Goal: Navigation & Orientation: Find specific page/section

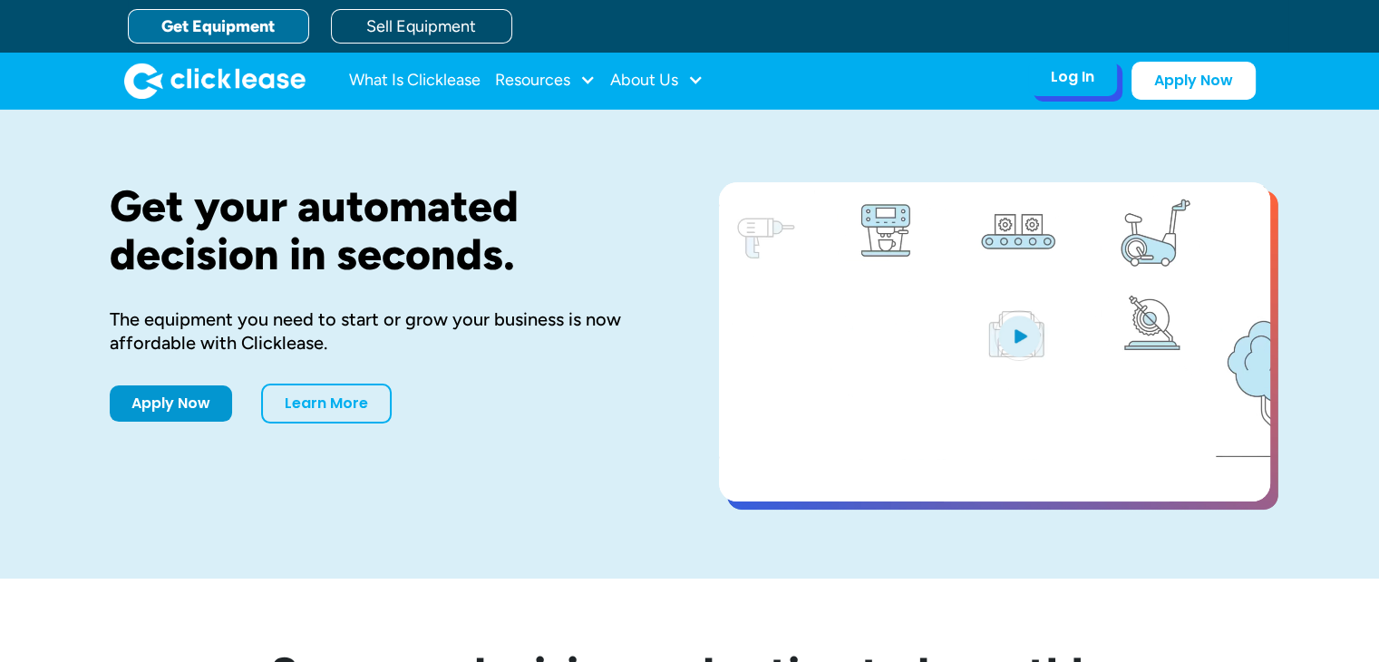
click at [1066, 75] on div "Log In" at bounding box center [1073, 77] width 44 height 18
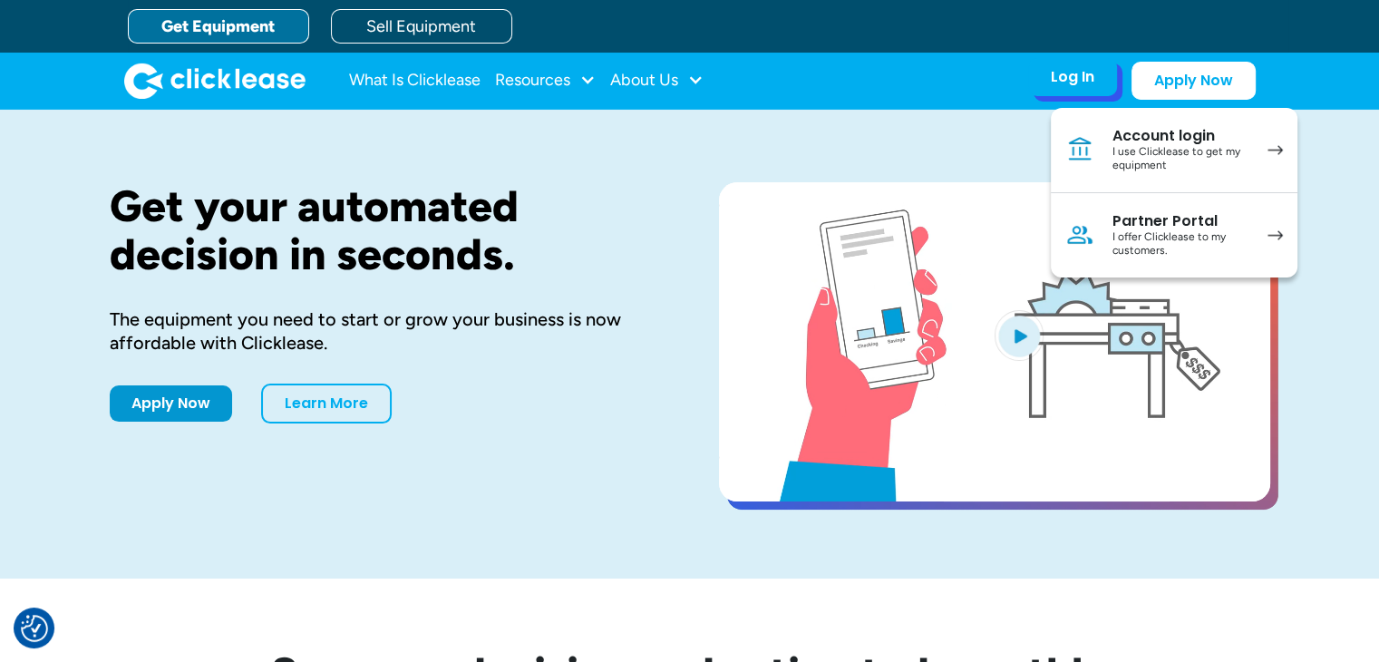
click at [1120, 240] on div "I offer Clicklease to my customers." at bounding box center [1180, 244] width 137 height 28
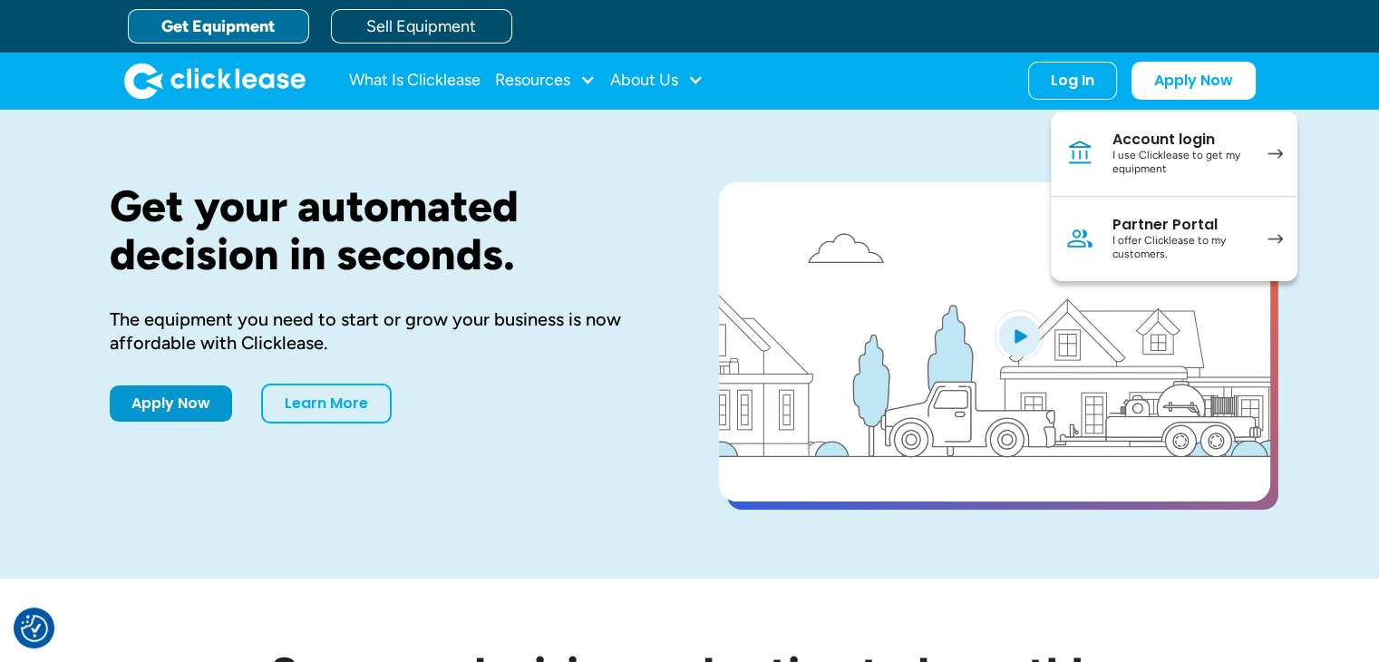
click at [1106, 233] on link "Partner Portal I offer Clicklease to my customers." at bounding box center [1174, 239] width 247 height 84
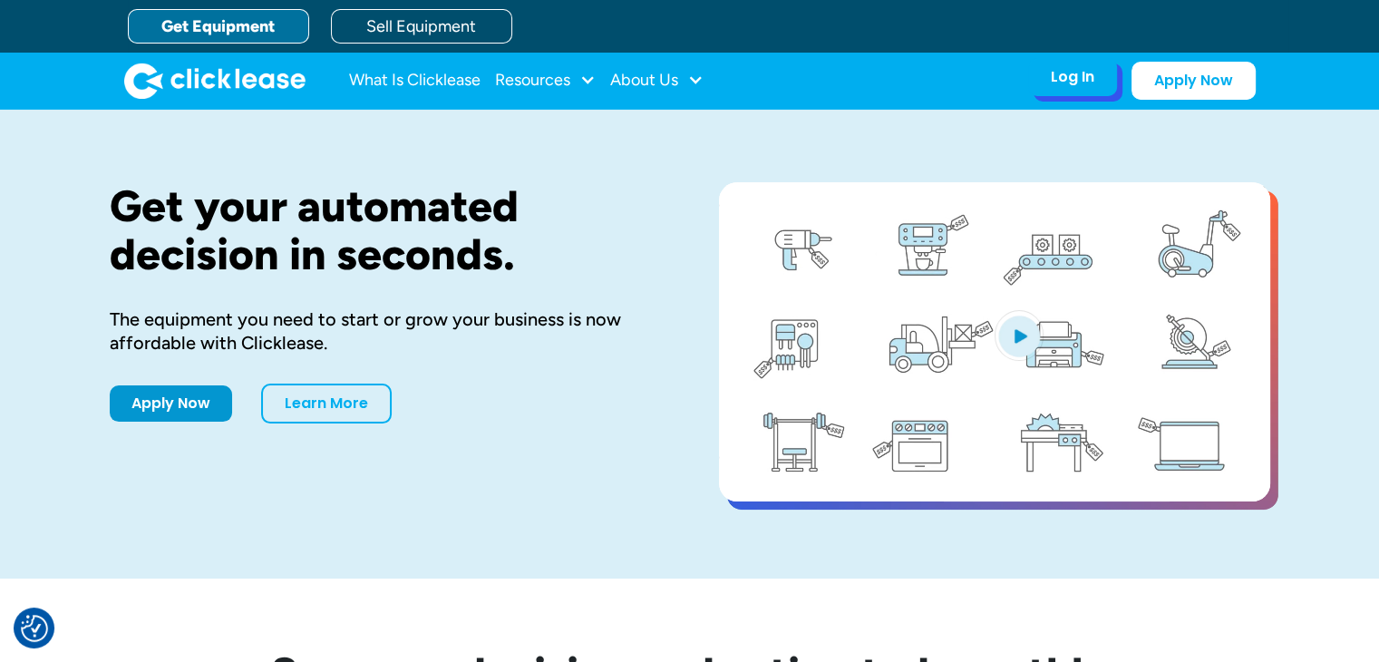
click at [1083, 76] on div "Log In" at bounding box center [1073, 77] width 44 height 18
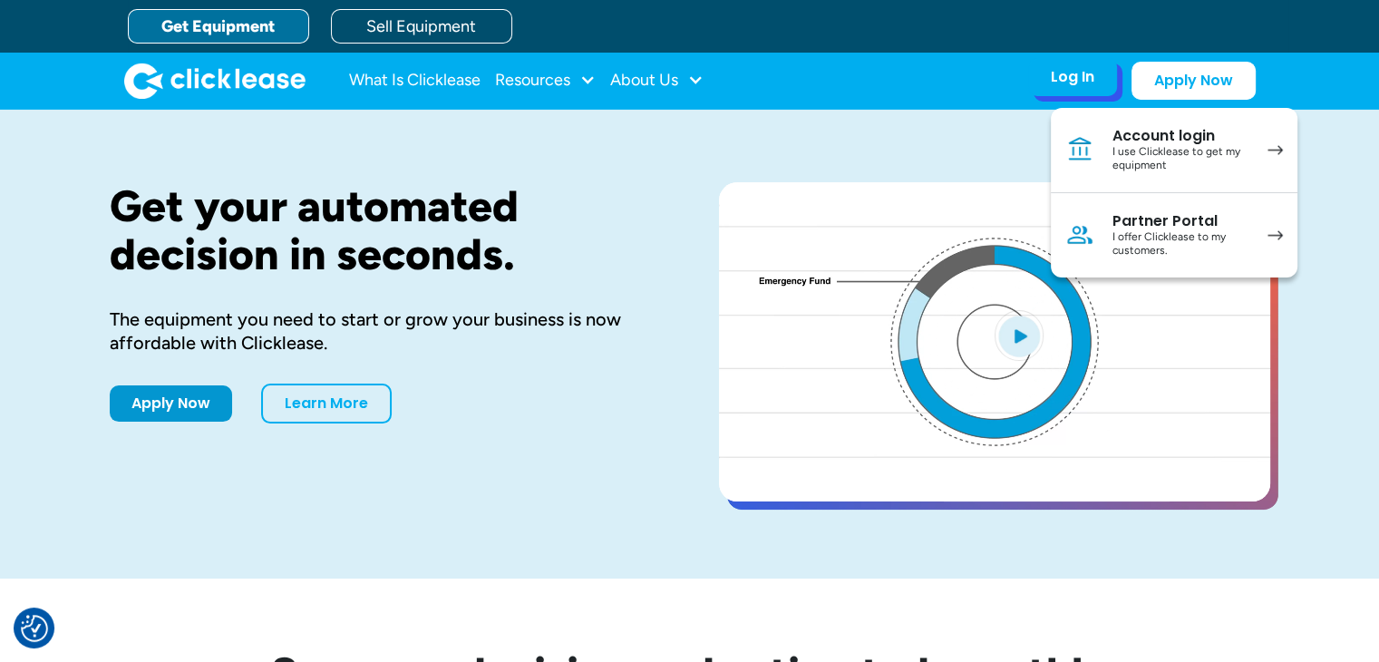
click at [1143, 237] on div "I offer Clicklease to my customers." at bounding box center [1180, 244] width 137 height 28
